Goal: Task Accomplishment & Management: Manage account settings

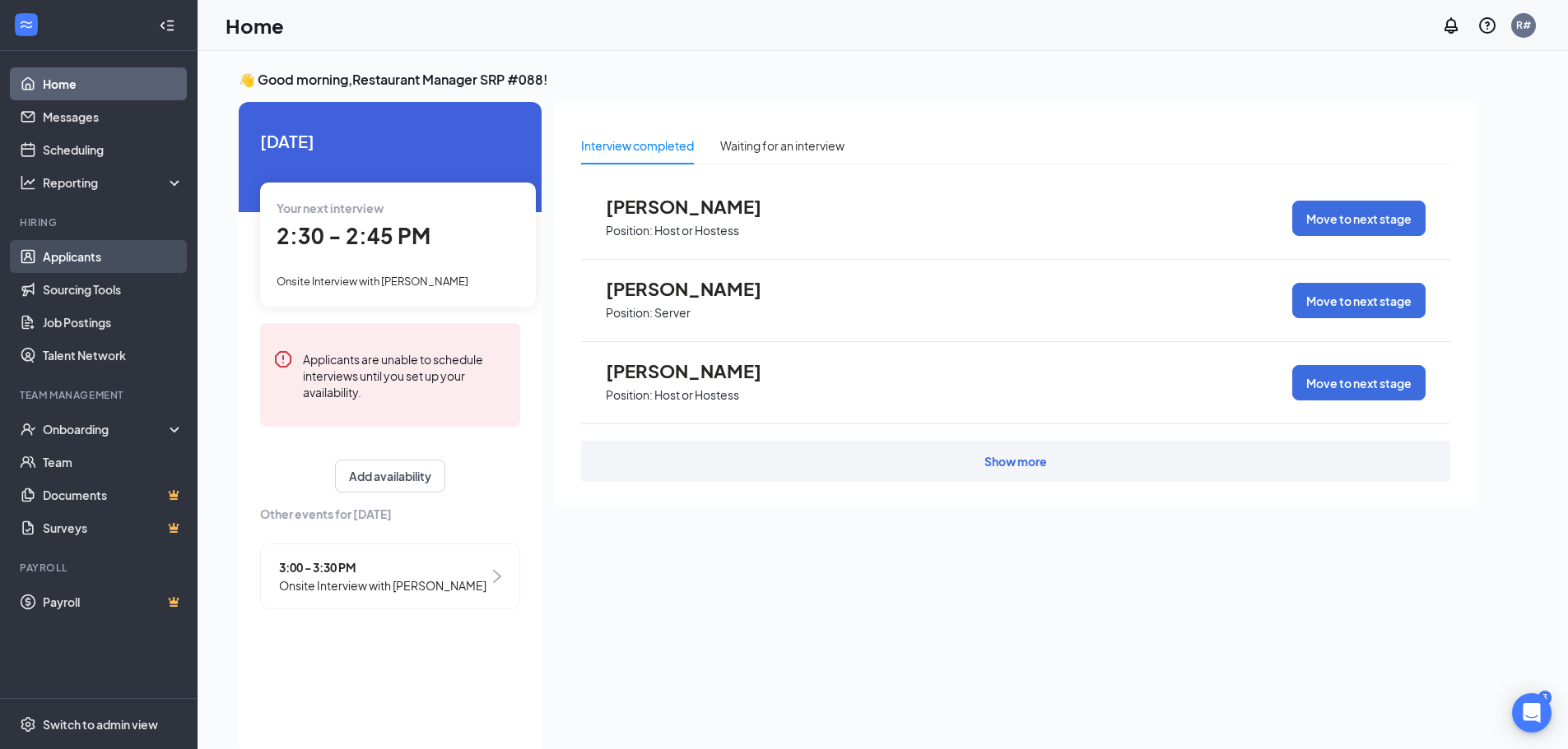
click at [83, 261] on link "Applicants" at bounding box center [113, 256] width 141 height 33
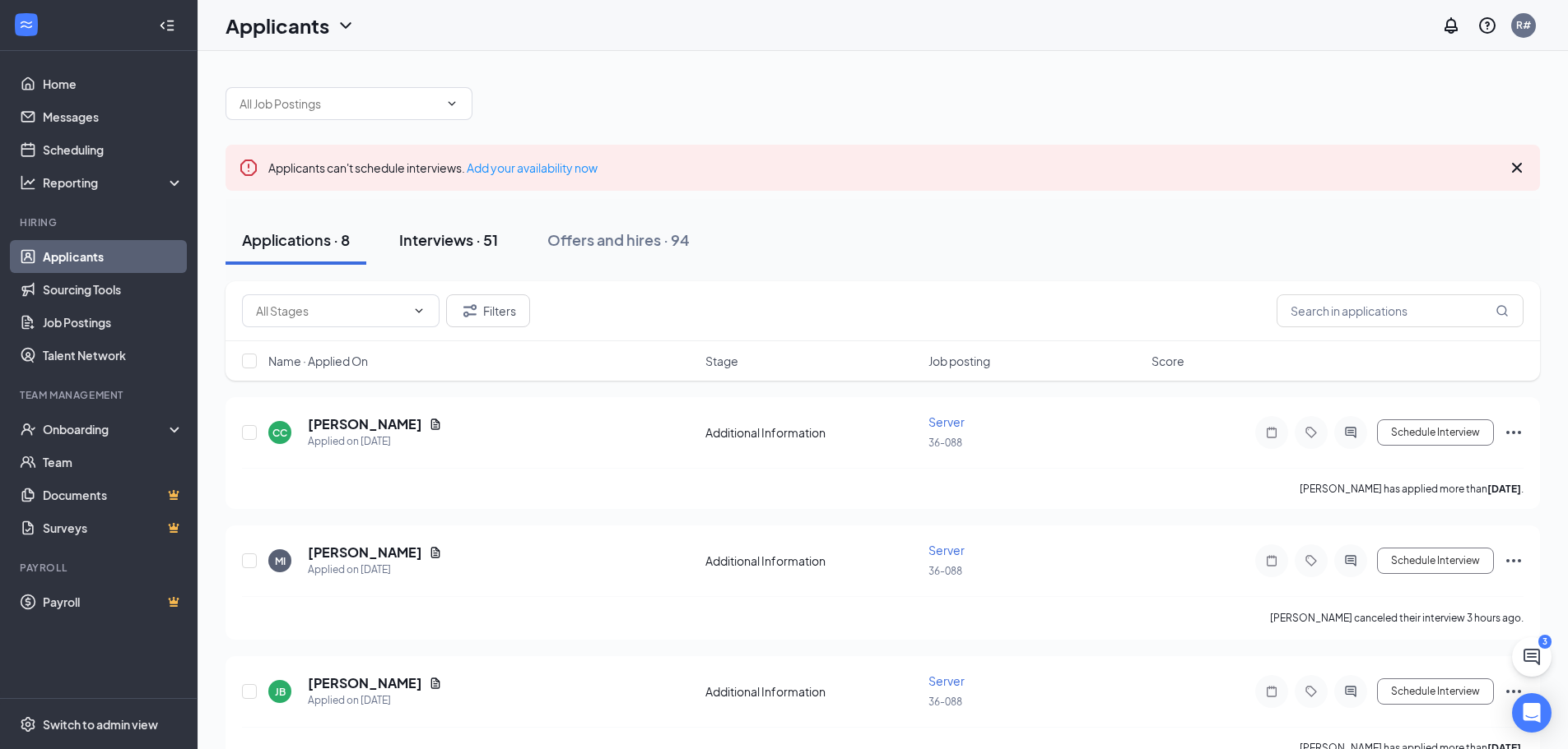
click at [453, 249] on div "Interviews · 51" at bounding box center [448, 239] width 99 height 20
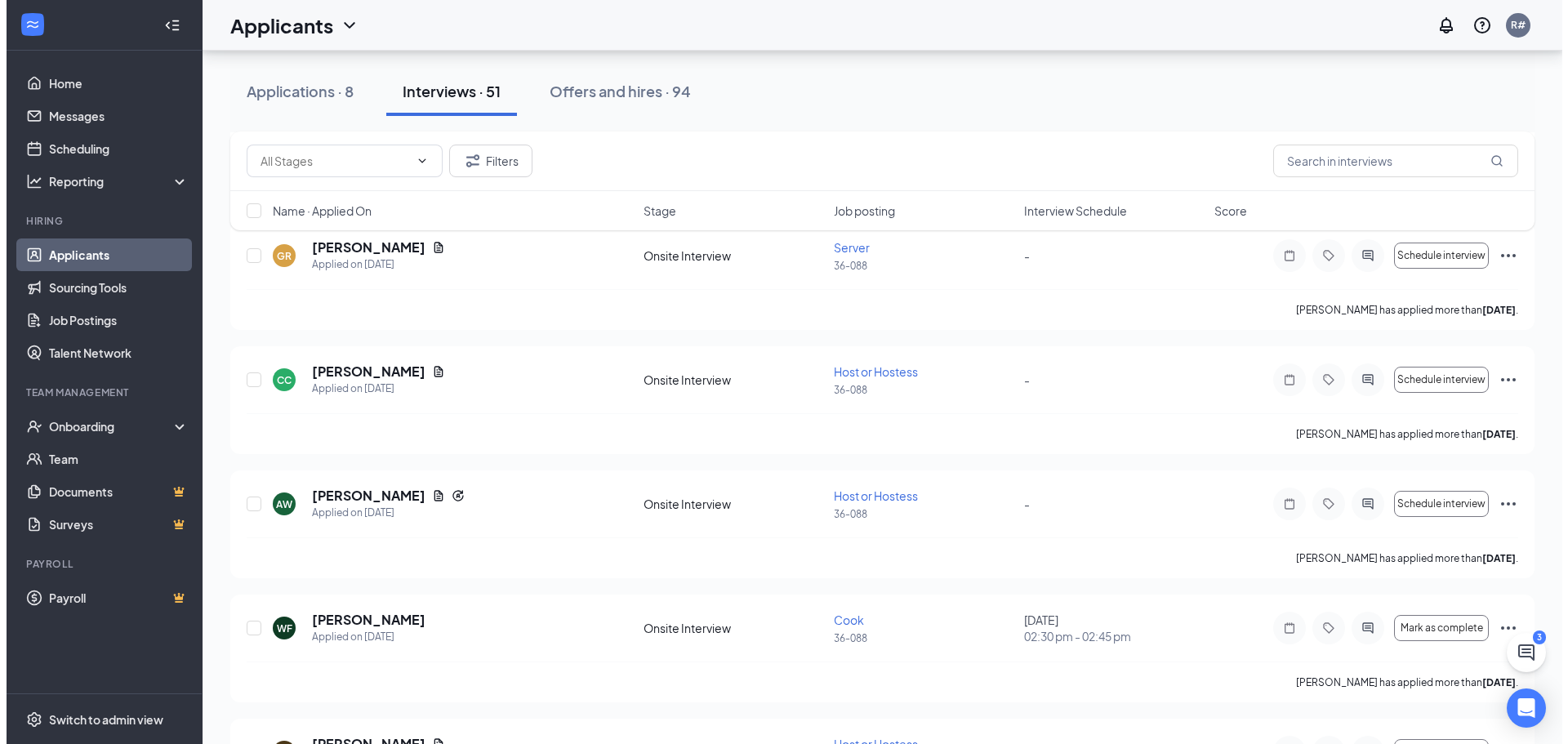
scroll to position [2532, 0]
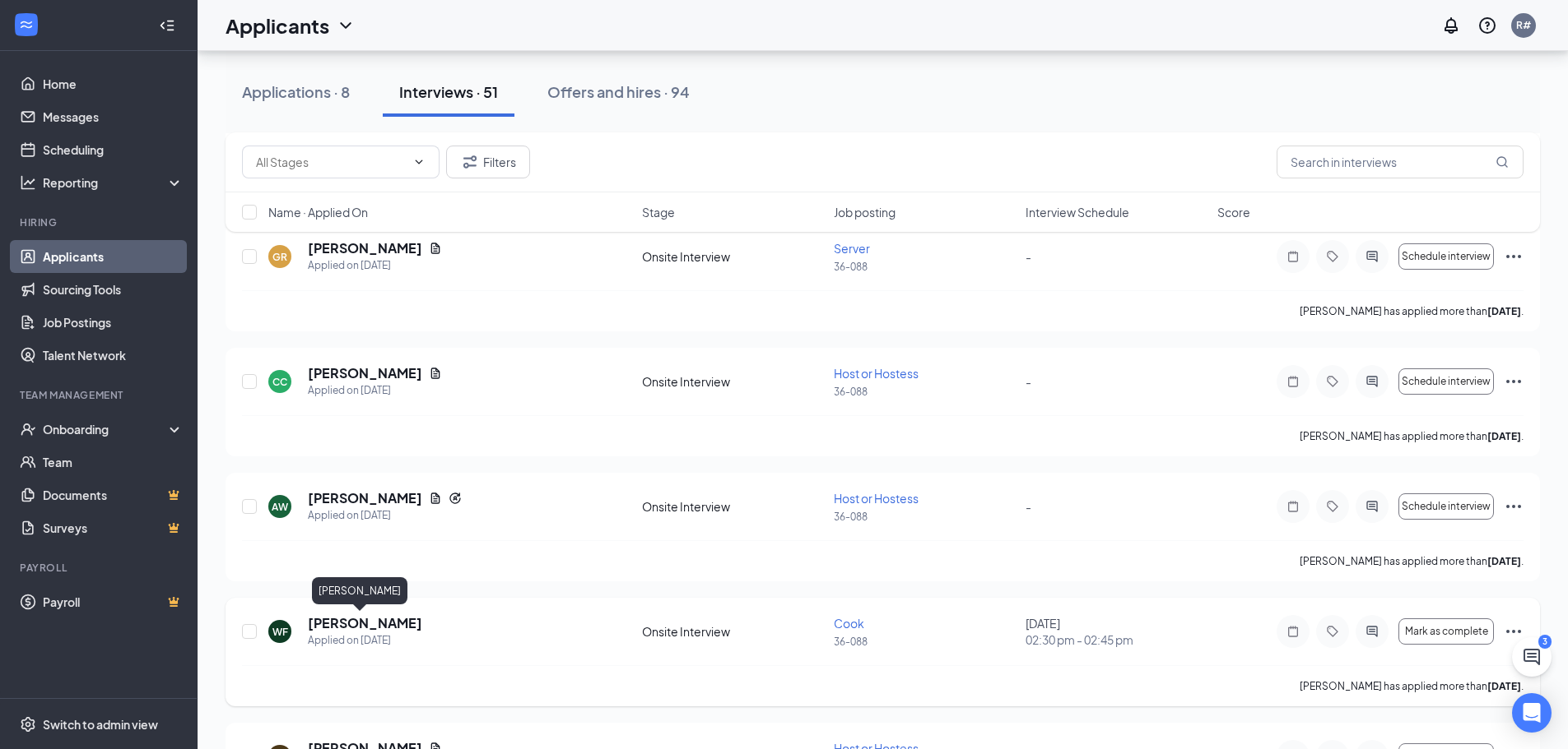
click at [352, 625] on h5 "[PERSON_NAME]" at bounding box center [365, 623] width 115 height 18
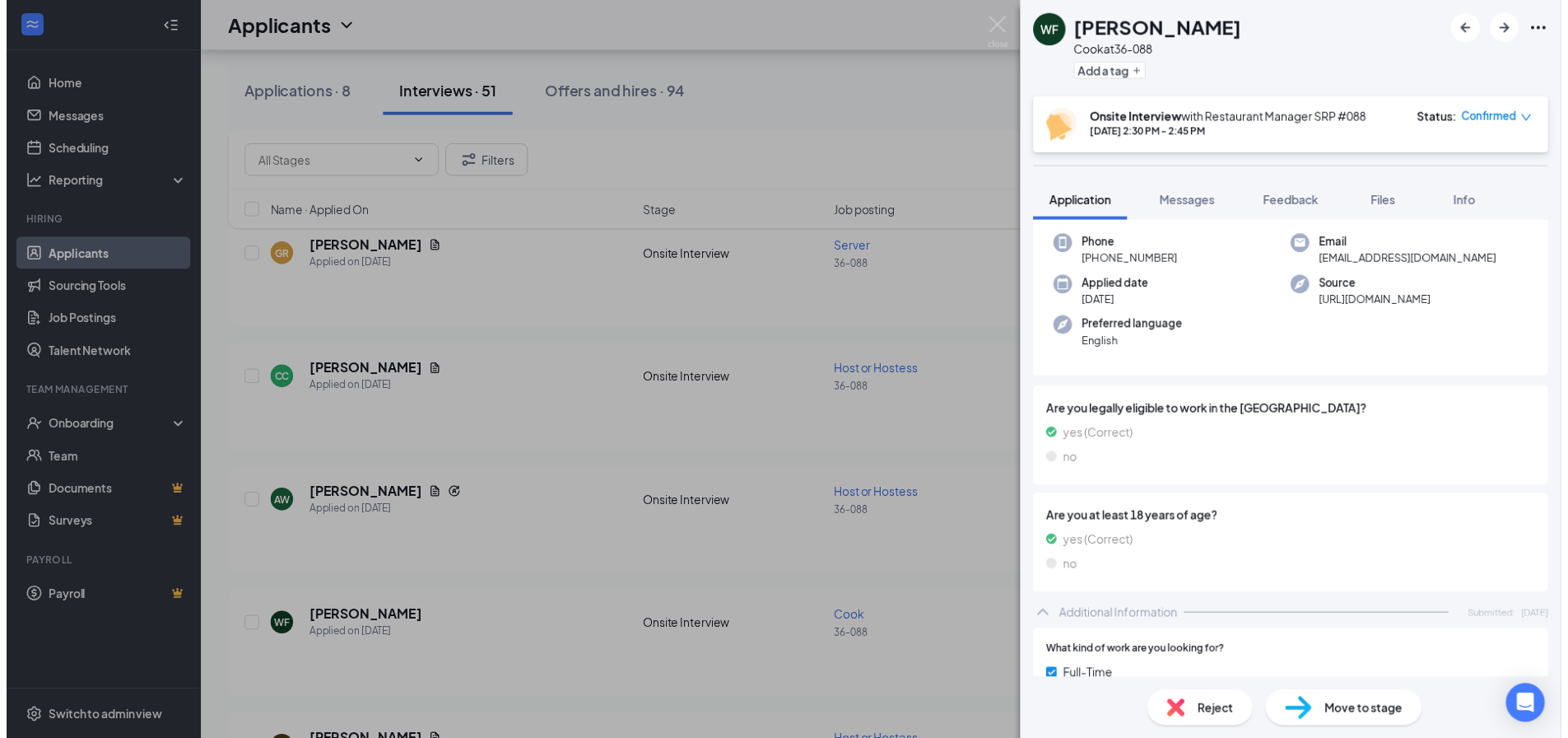
scroll to position [74, 0]
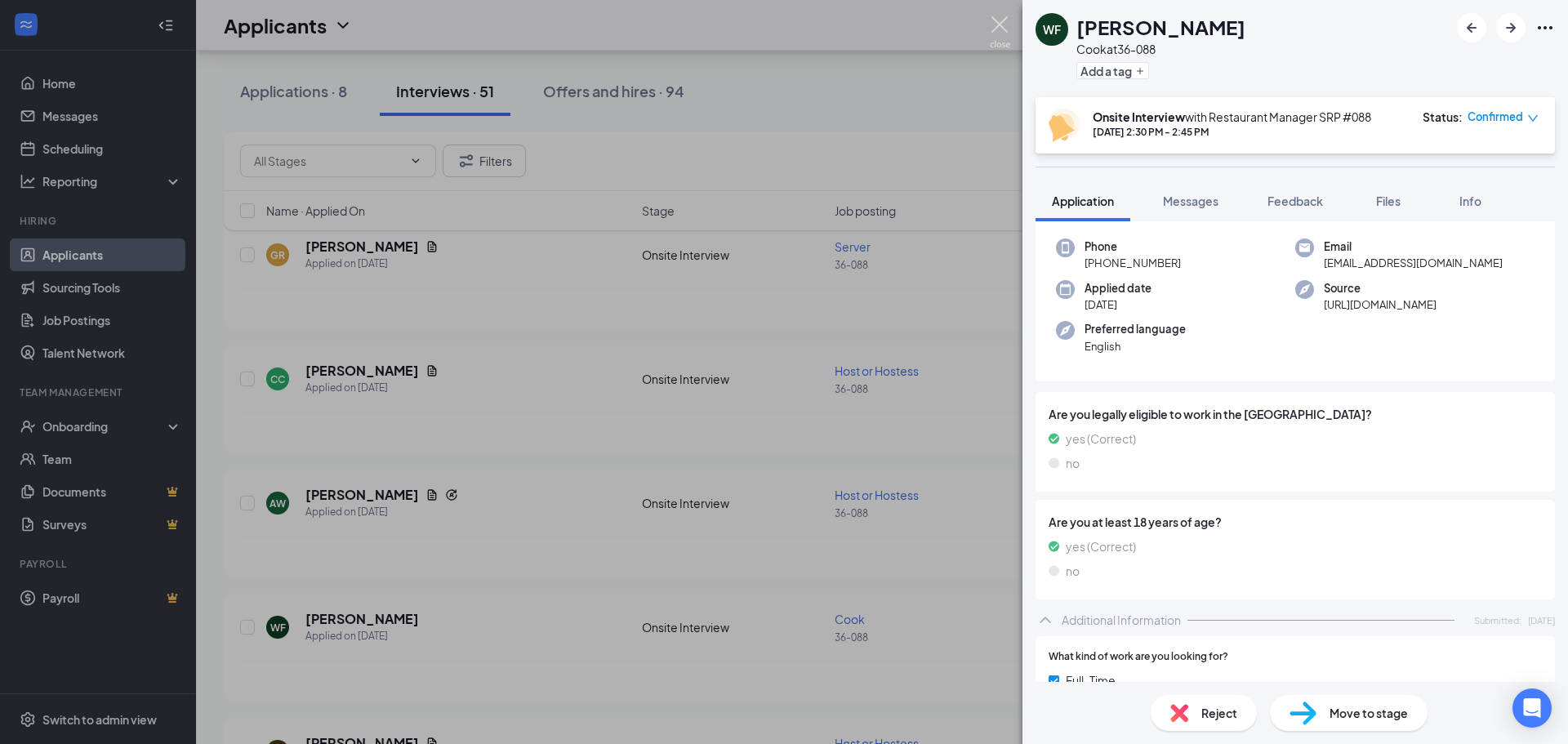
click at [1000, 27] on img at bounding box center [1000, 33] width 20 height 32
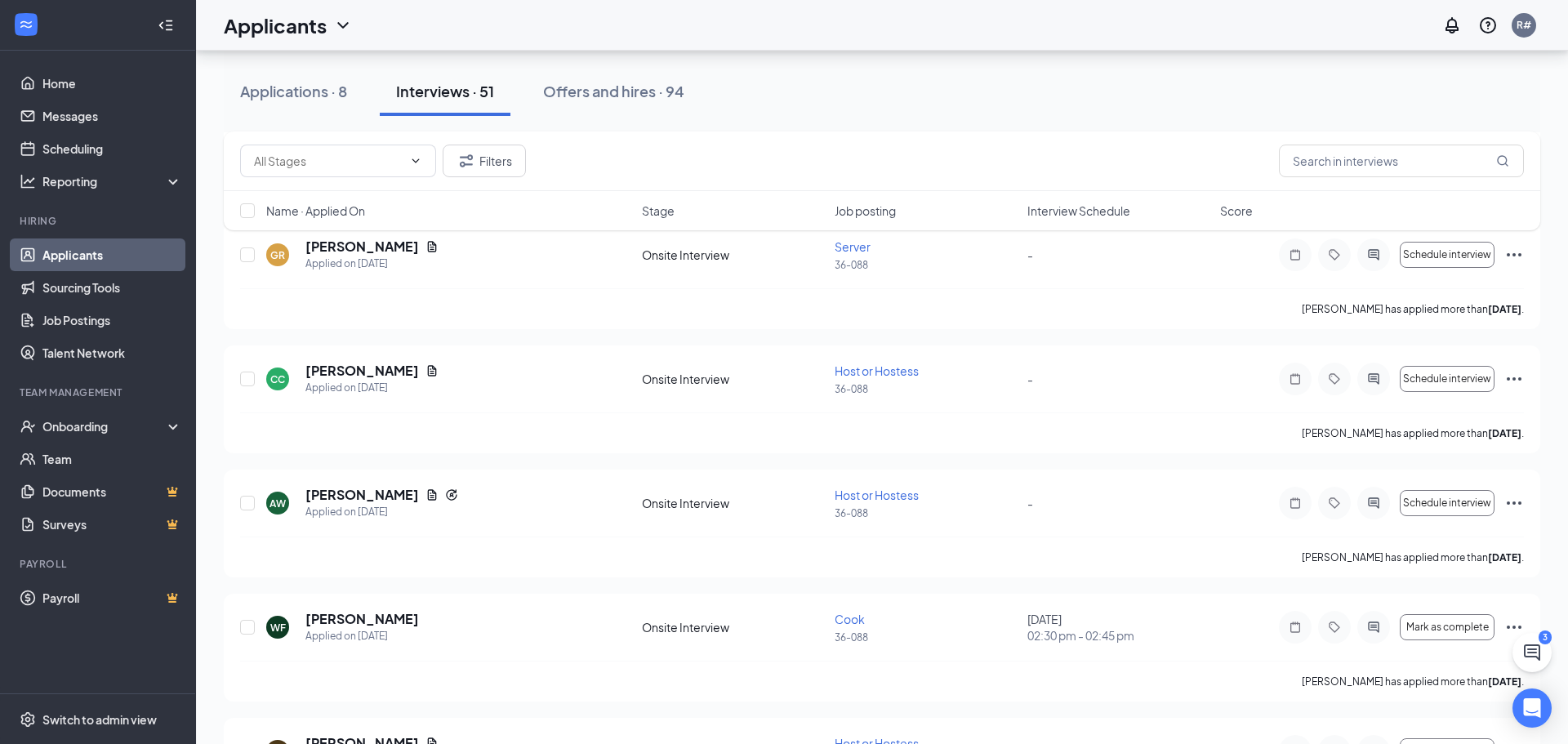
click at [998, 26] on div "Applicants R#" at bounding box center [882, 25] width 1372 height 51
